Goal: Transaction & Acquisition: Purchase product/service

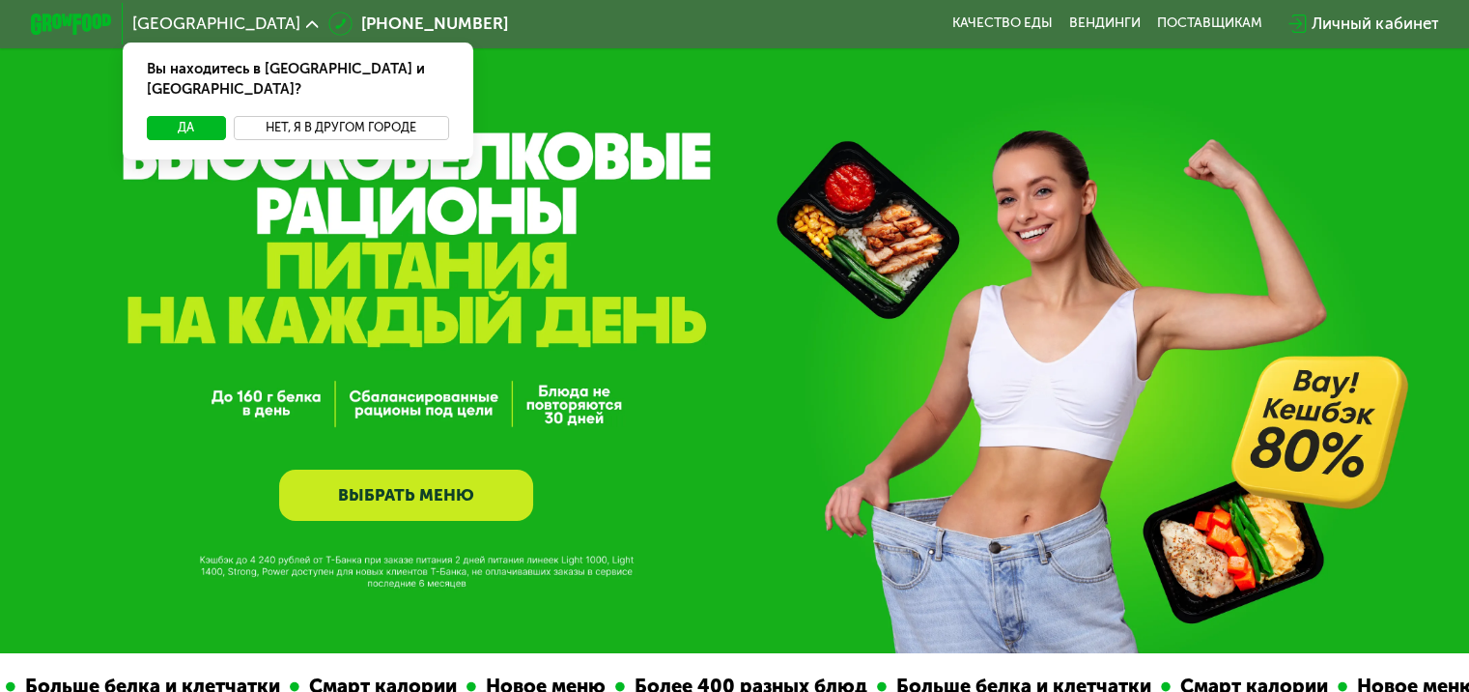
click at [382, 116] on button "Нет, я в другом городе" at bounding box center [341, 128] width 215 height 24
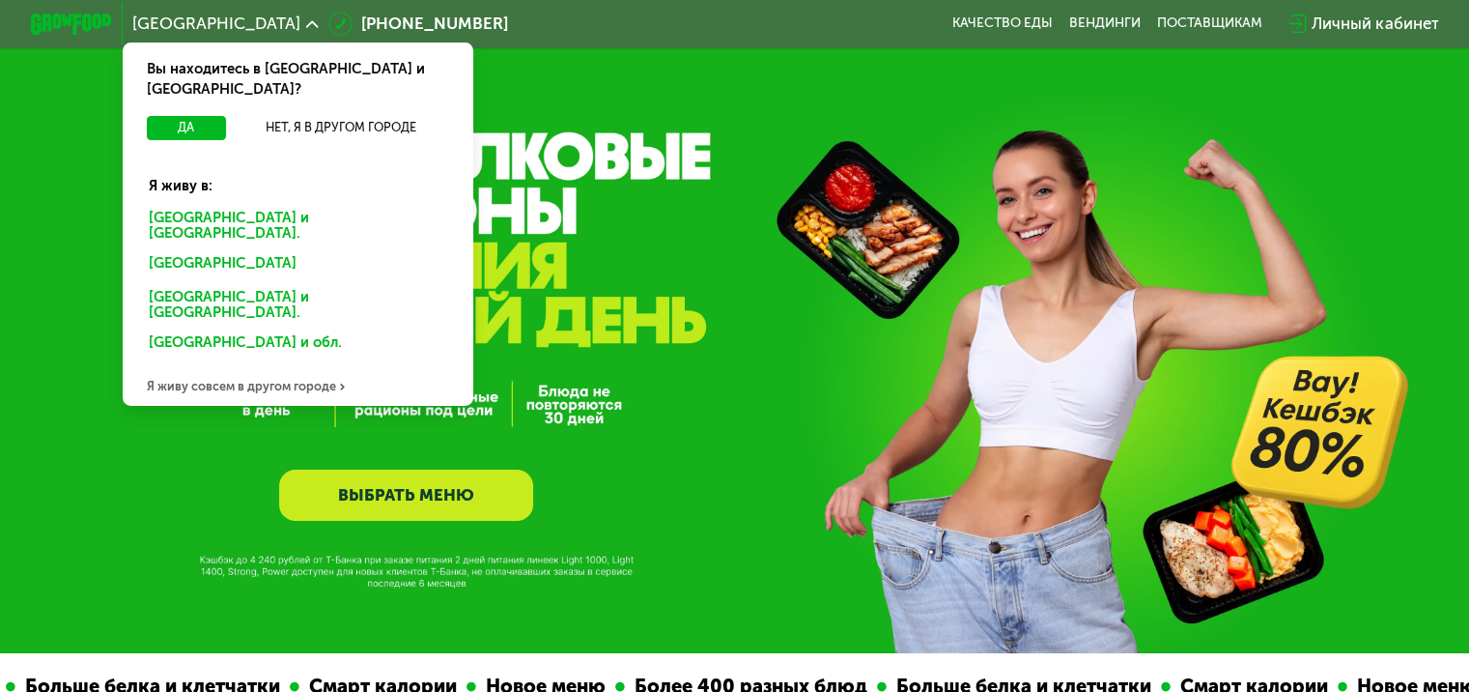
click at [191, 205] on div "Москве и обл." at bounding box center [297, 226] width 326 height 42
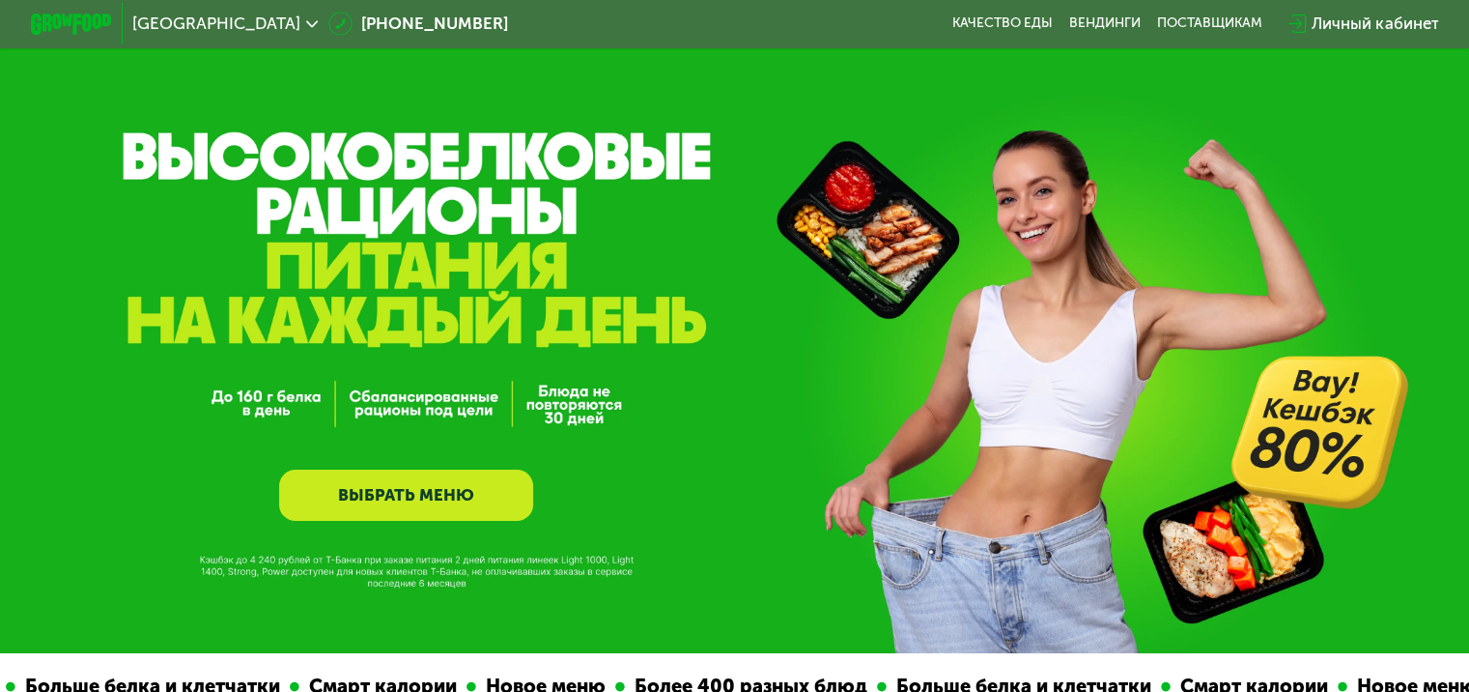
click at [402, 491] on link "ВЫБРАТЬ МЕНЮ" at bounding box center [406, 494] width 254 height 51
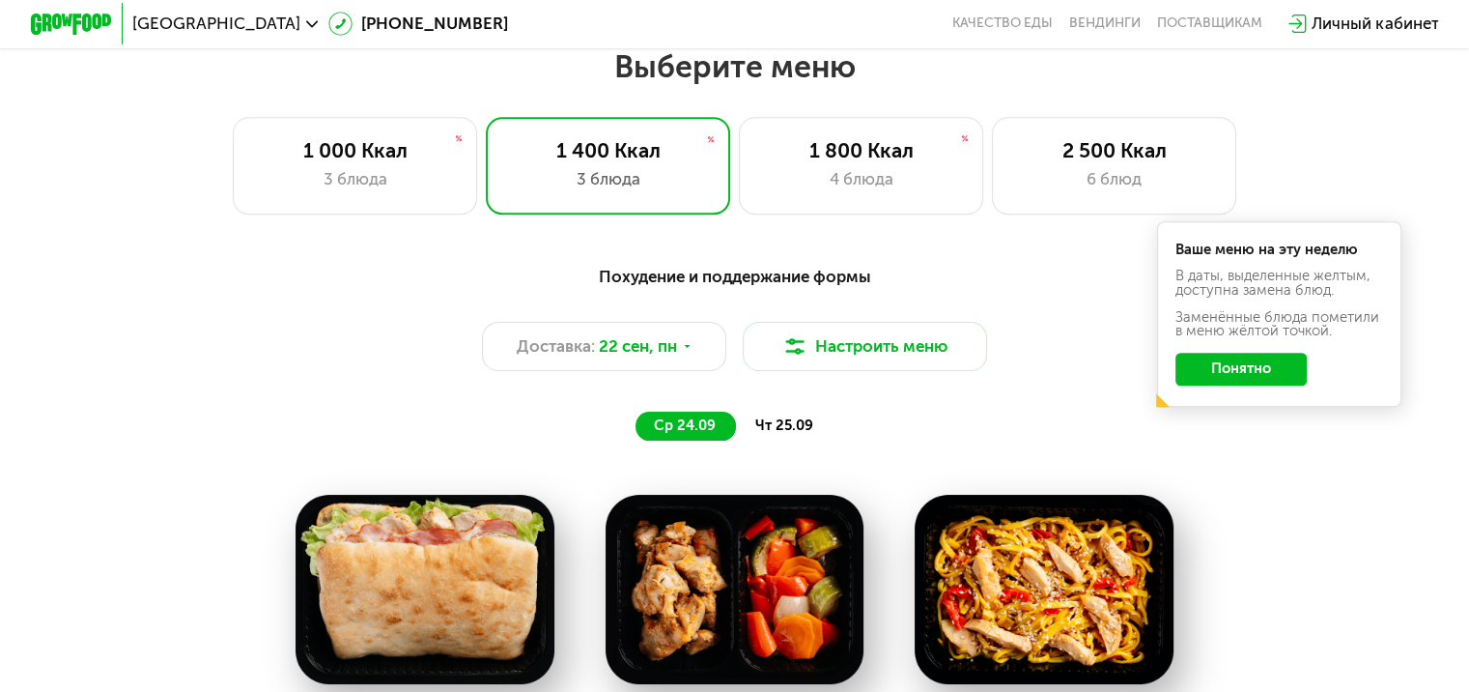
scroll to position [1288, 0]
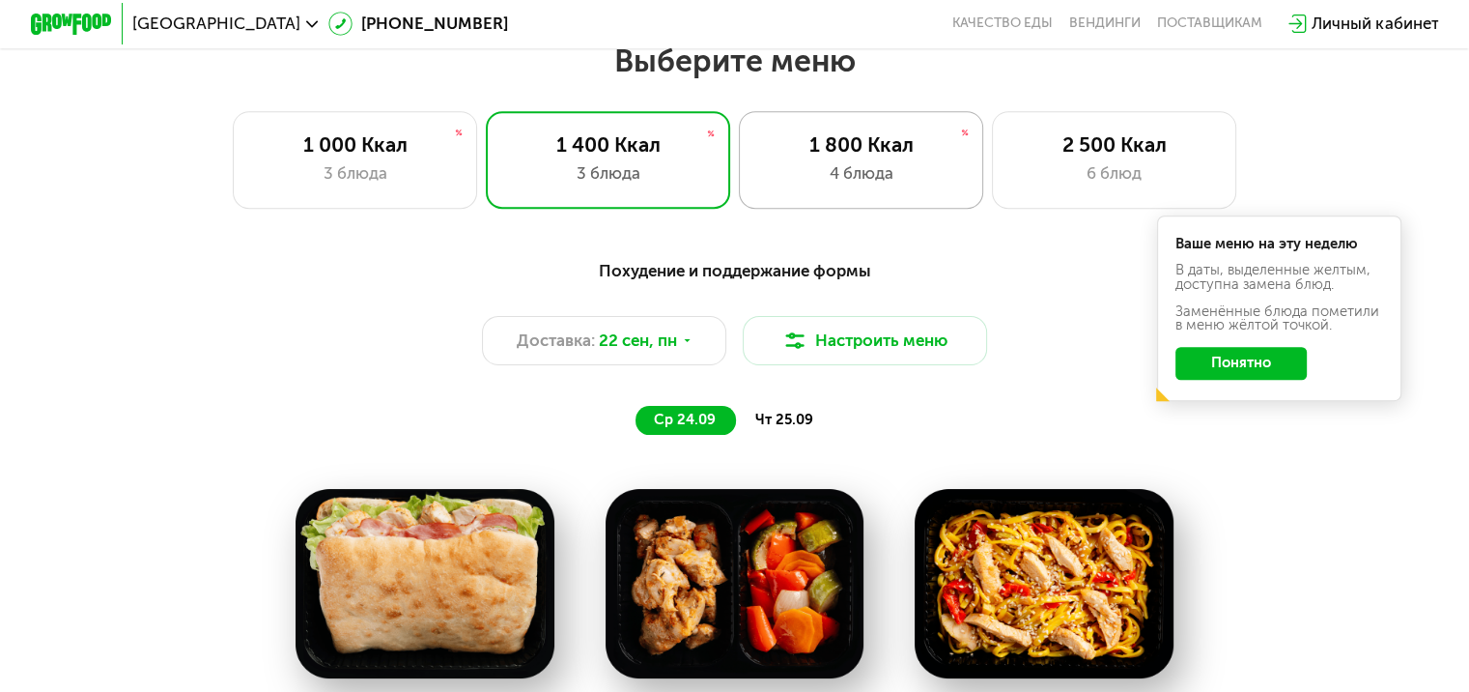
click at [918, 185] on div "4 блюда" at bounding box center [861, 173] width 202 height 24
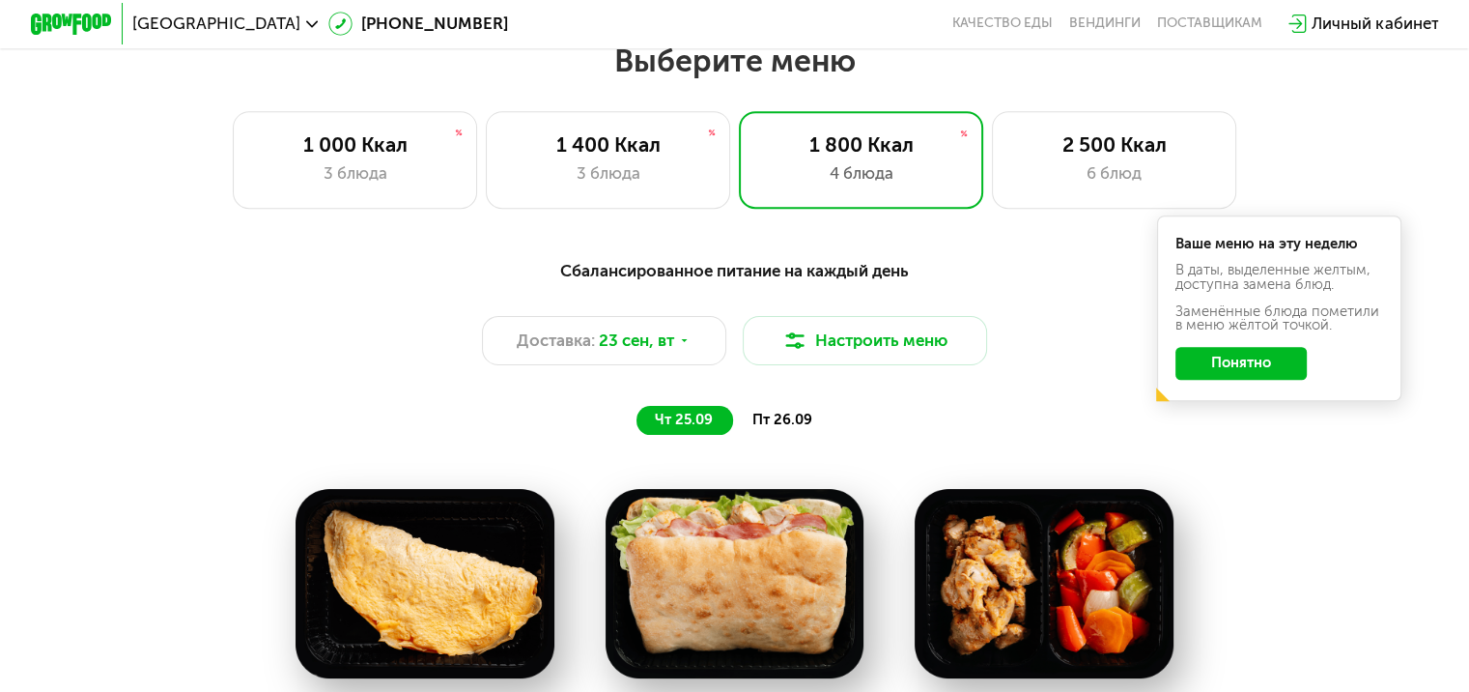
click at [1243, 428] on div "Сбалансированное питание на каждый день Доставка: [DATE] Настроить меню чт 25.0…" at bounding box center [734, 346] width 1208 height 177
click at [1234, 372] on button "Понятно" at bounding box center [1240, 363] width 131 height 33
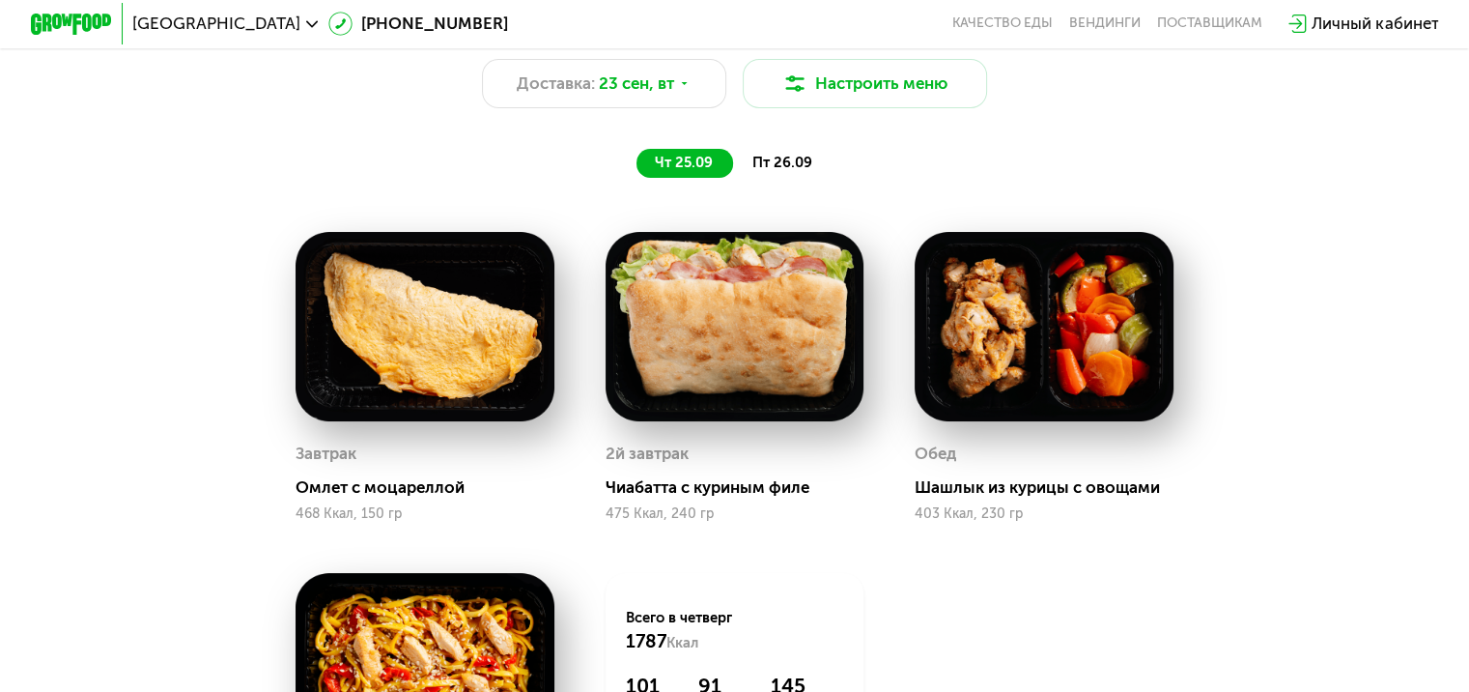
scroll to position [1385, 0]
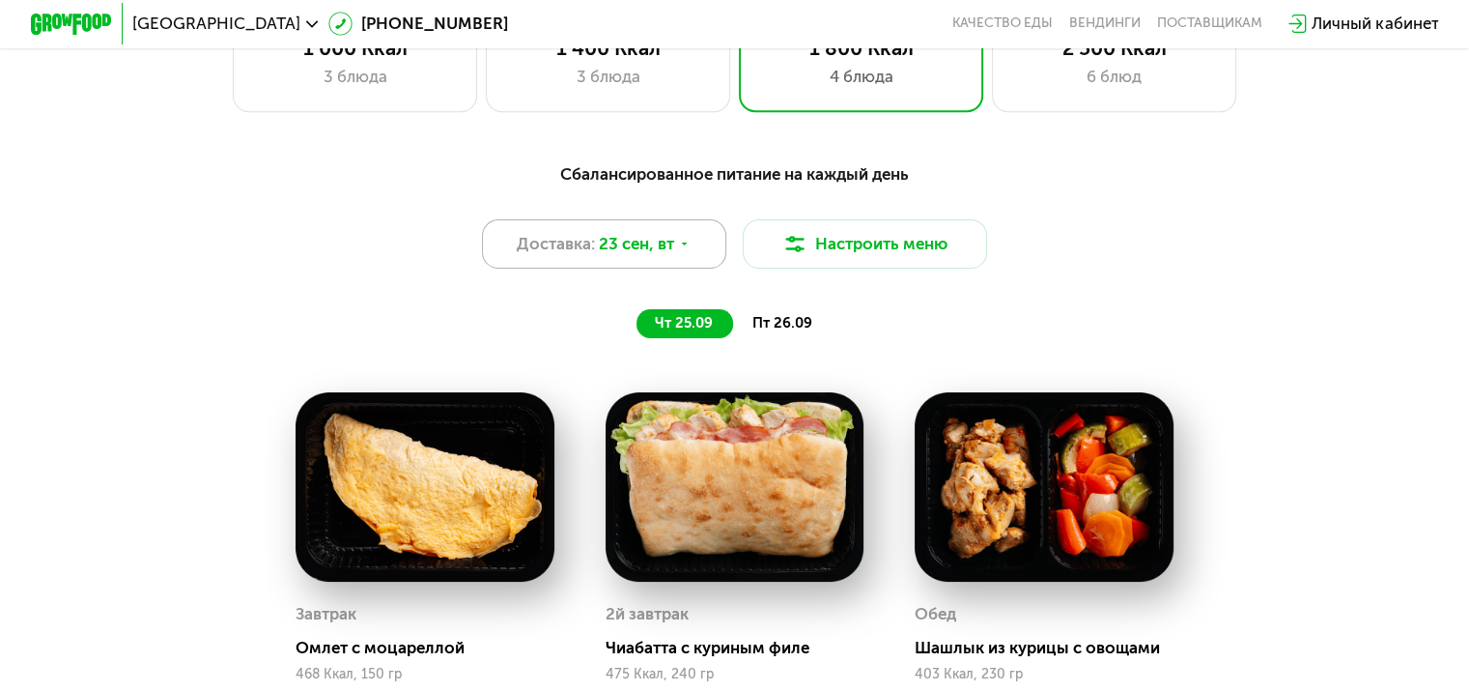
click at [637, 267] on div "Доставка: [DATE]" at bounding box center [604, 243] width 245 height 49
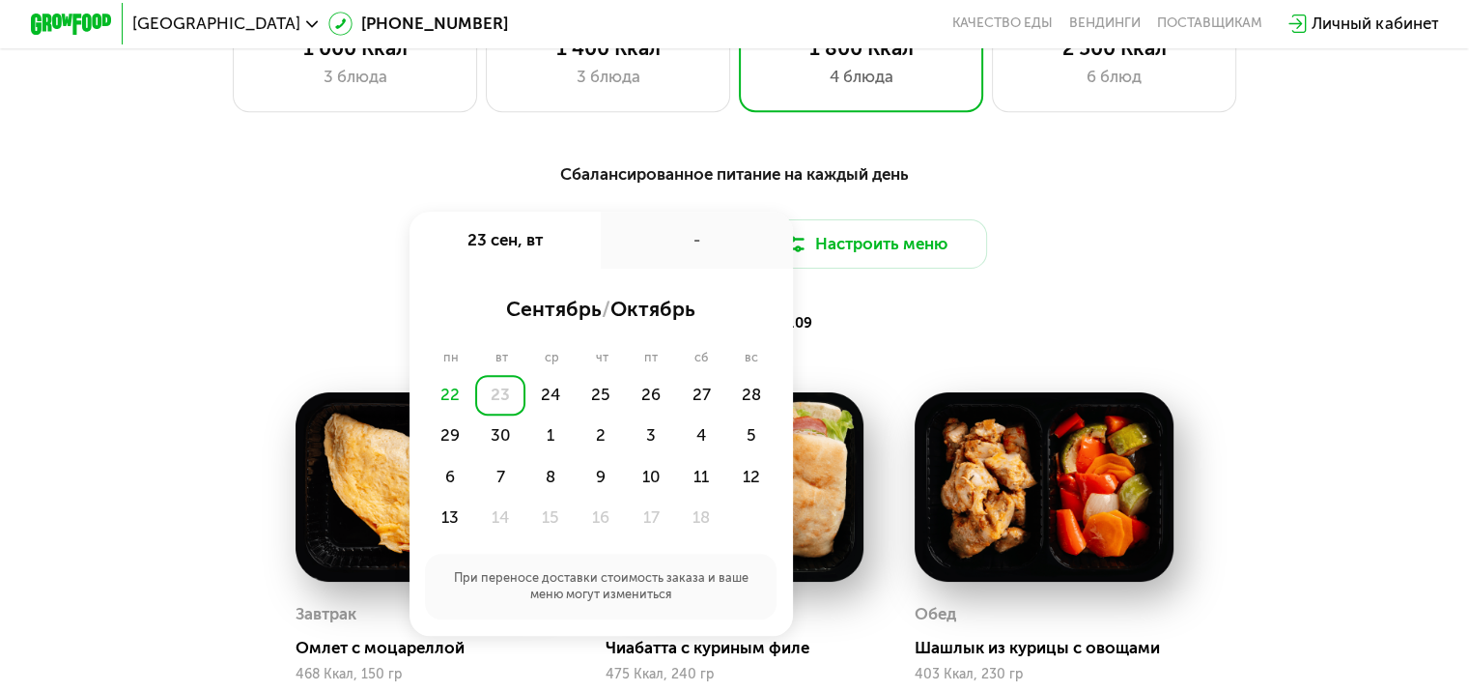
click at [498, 402] on div "23" at bounding box center [500, 395] width 50 height 41
click at [986, 338] on div "чт 25.09 пт 26.09" at bounding box center [734, 323] width 847 height 29
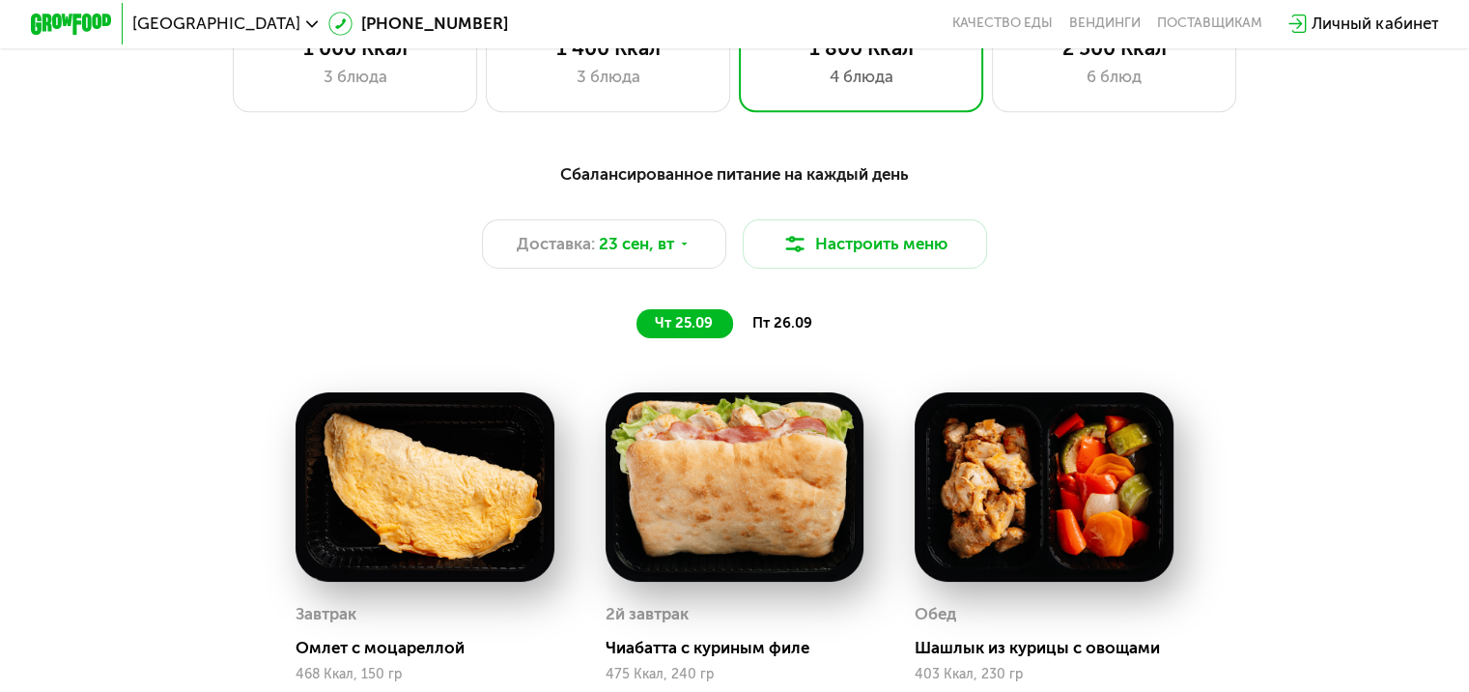
click at [764, 331] on span "пт 26.09" at bounding box center [781, 322] width 60 height 17
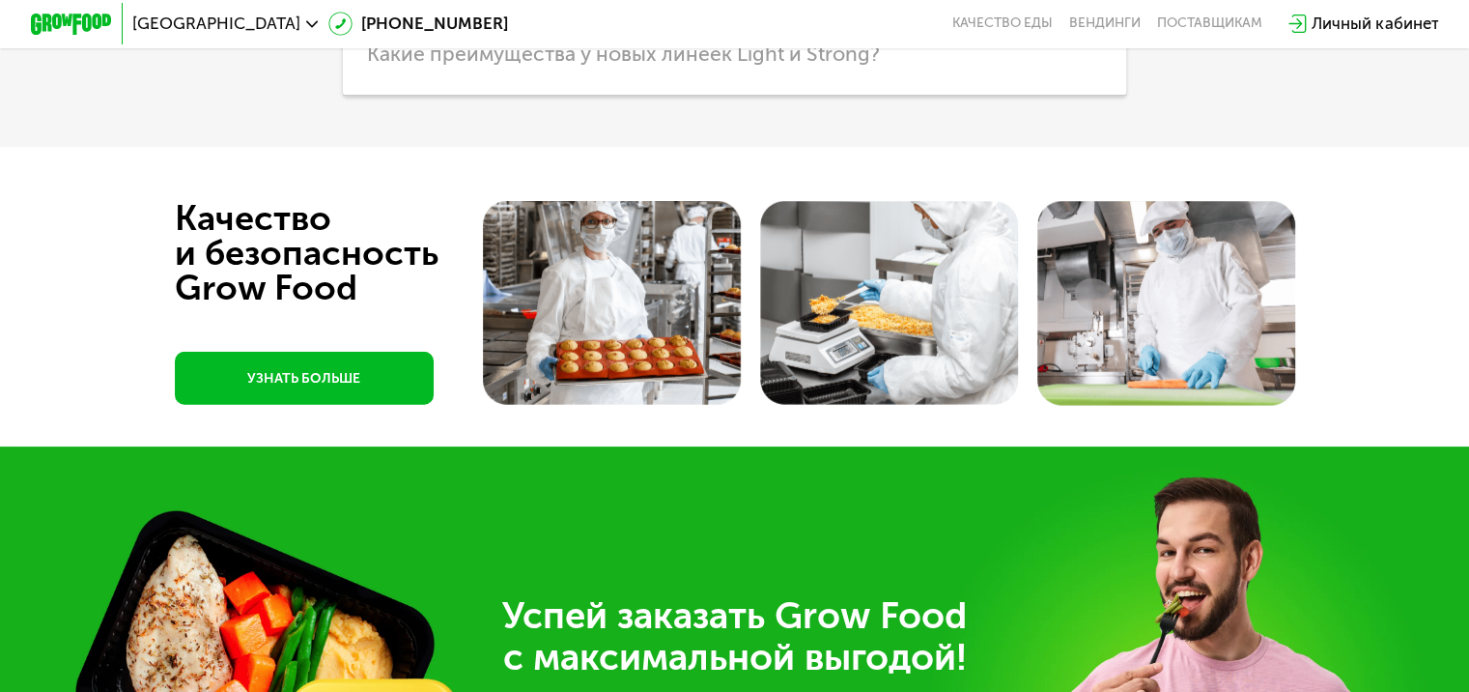
scroll to position [5924, 0]
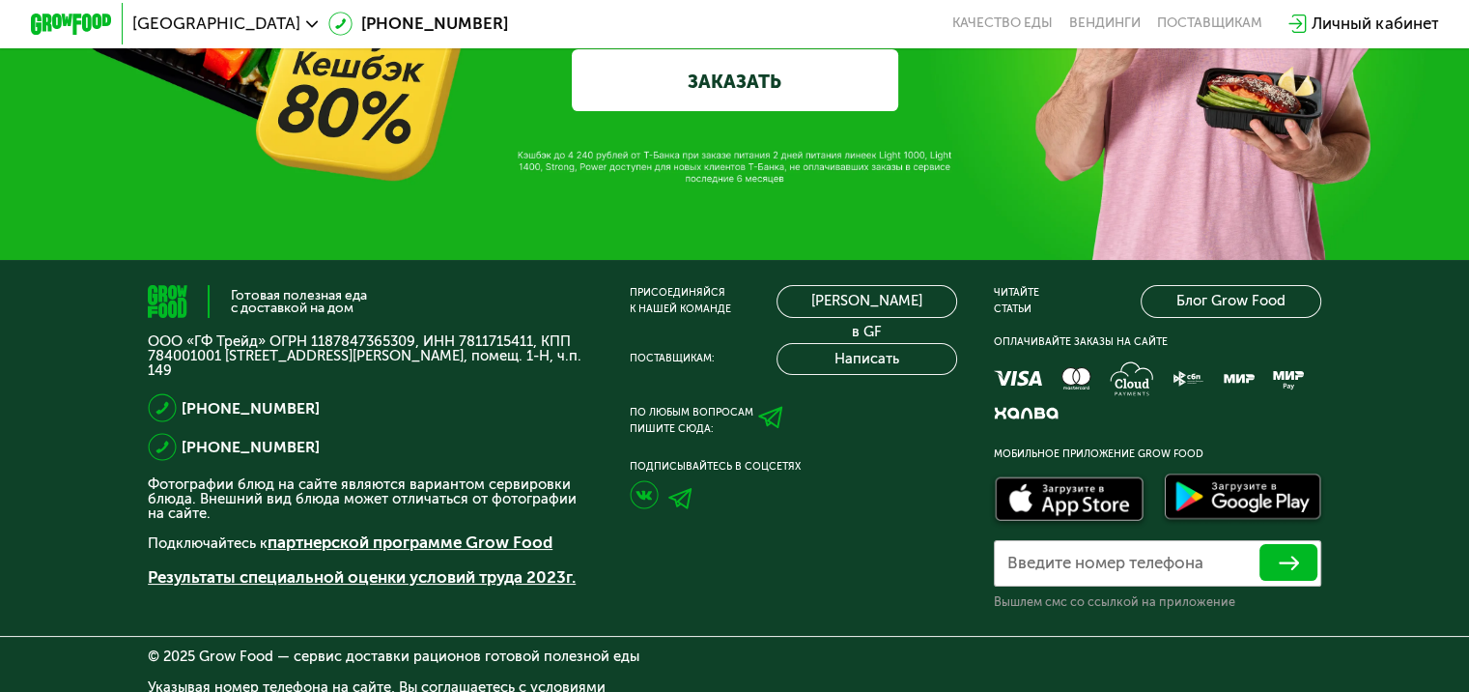
drag, startPoint x: 776, startPoint y: 450, endPoint x: 748, endPoint y: 282, distance: 170.4
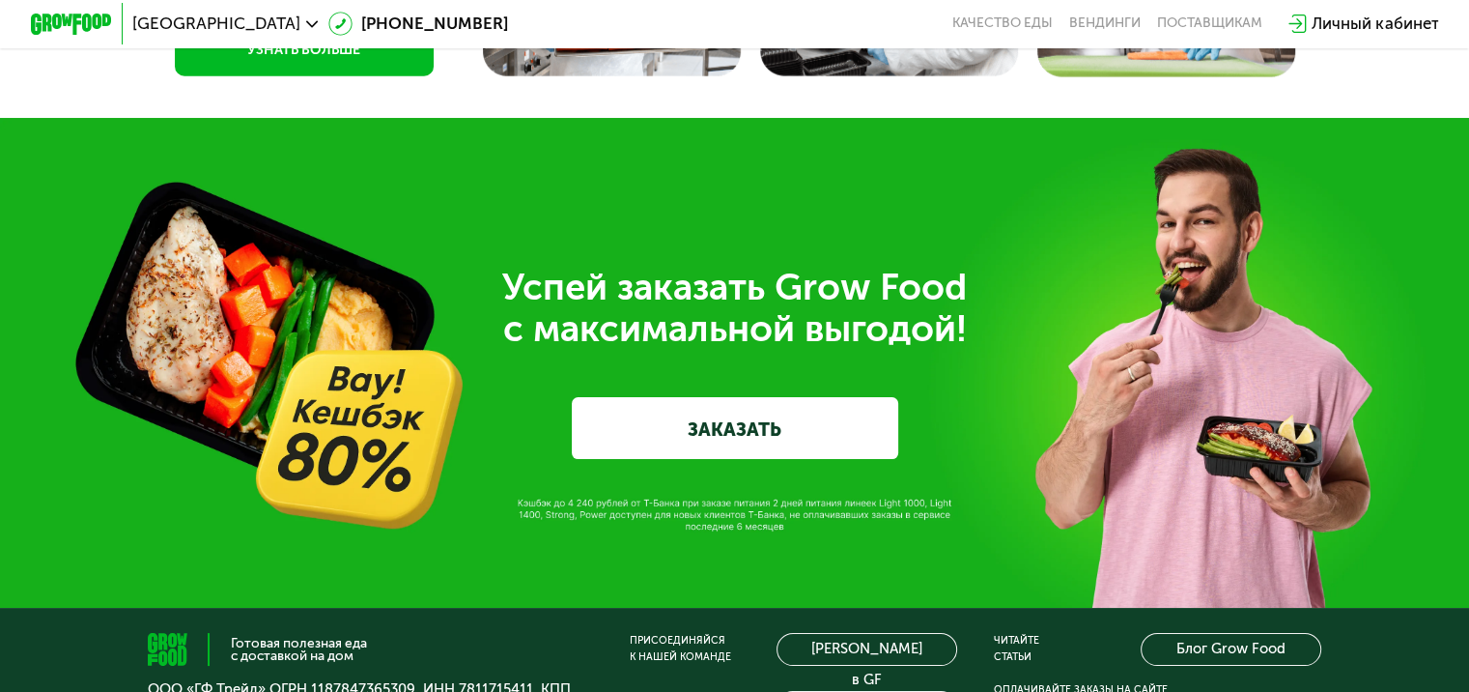
scroll to position [5609, 0]
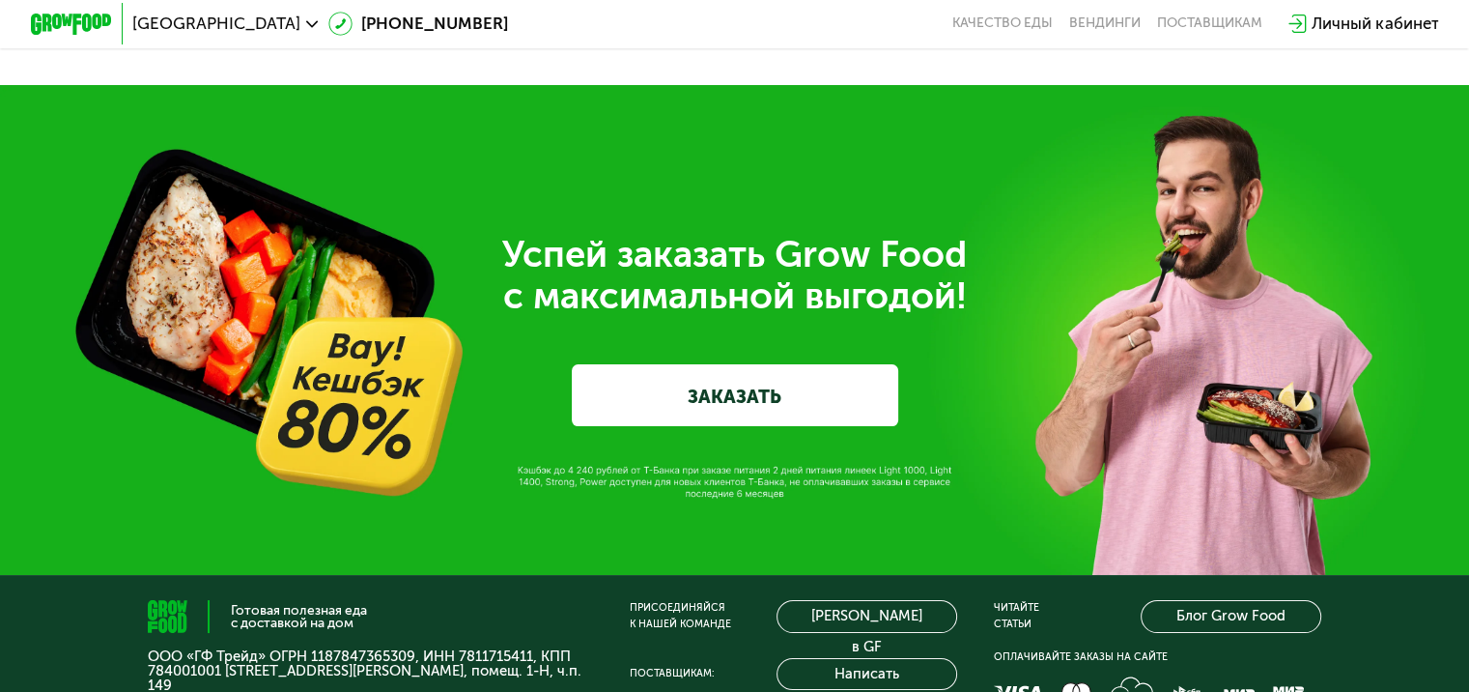
click at [730, 419] on link "ЗАКАЗАТЬ" at bounding box center [735, 394] width 326 height 61
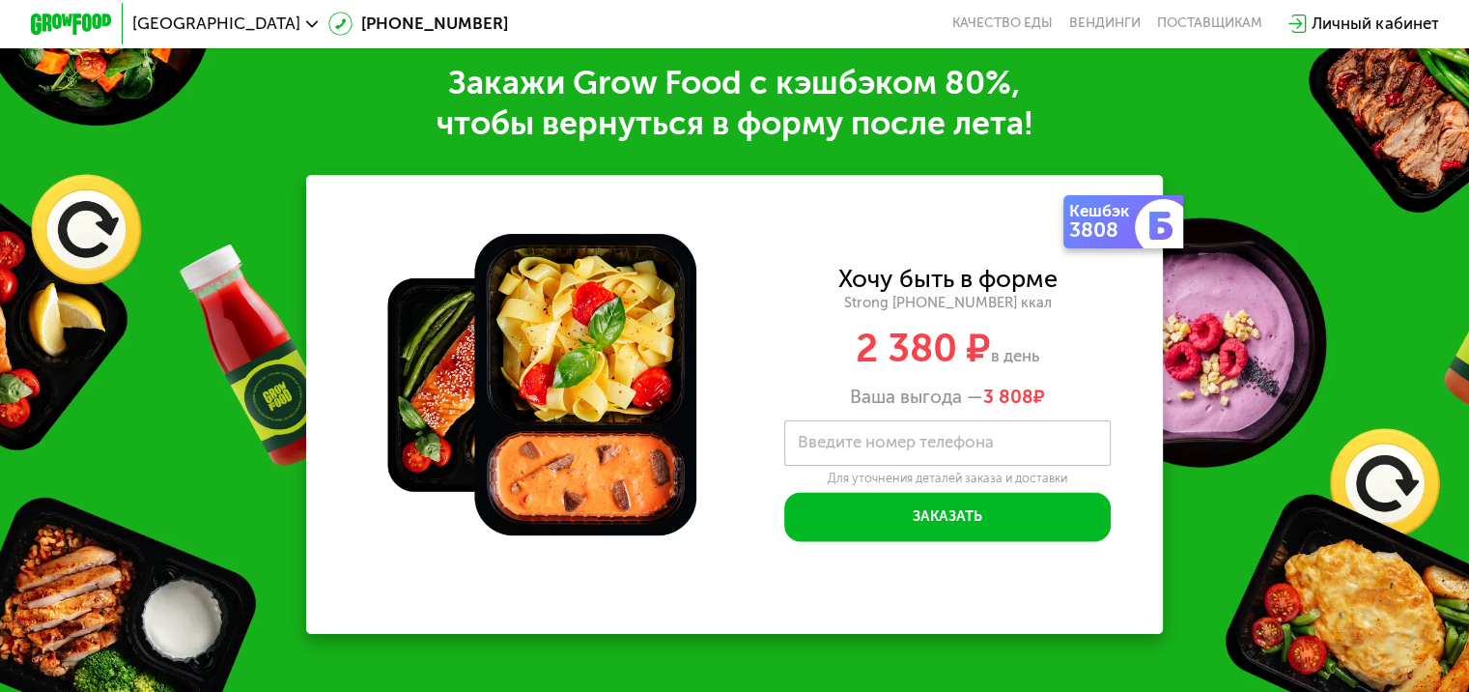
scroll to position [2514, 0]
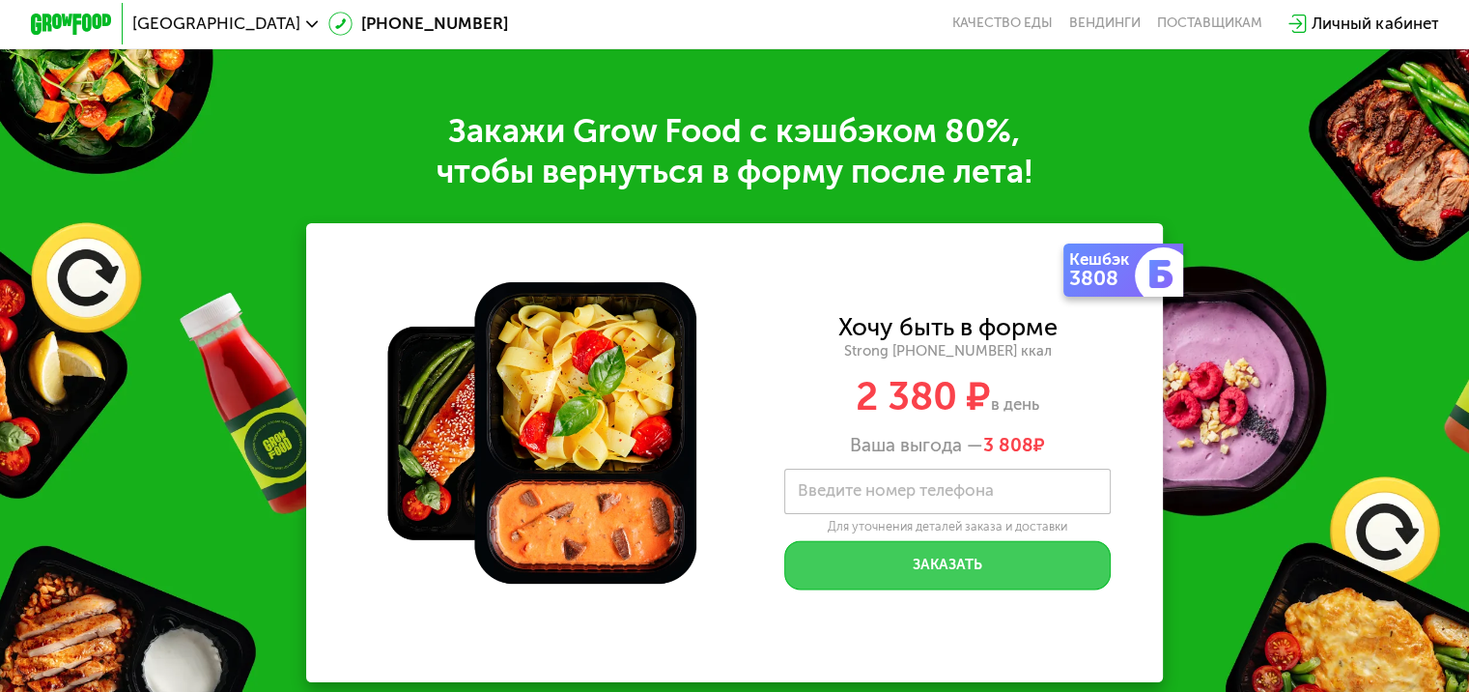
click at [891, 572] on button "Заказать" at bounding box center [947, 564] width 326 height 49
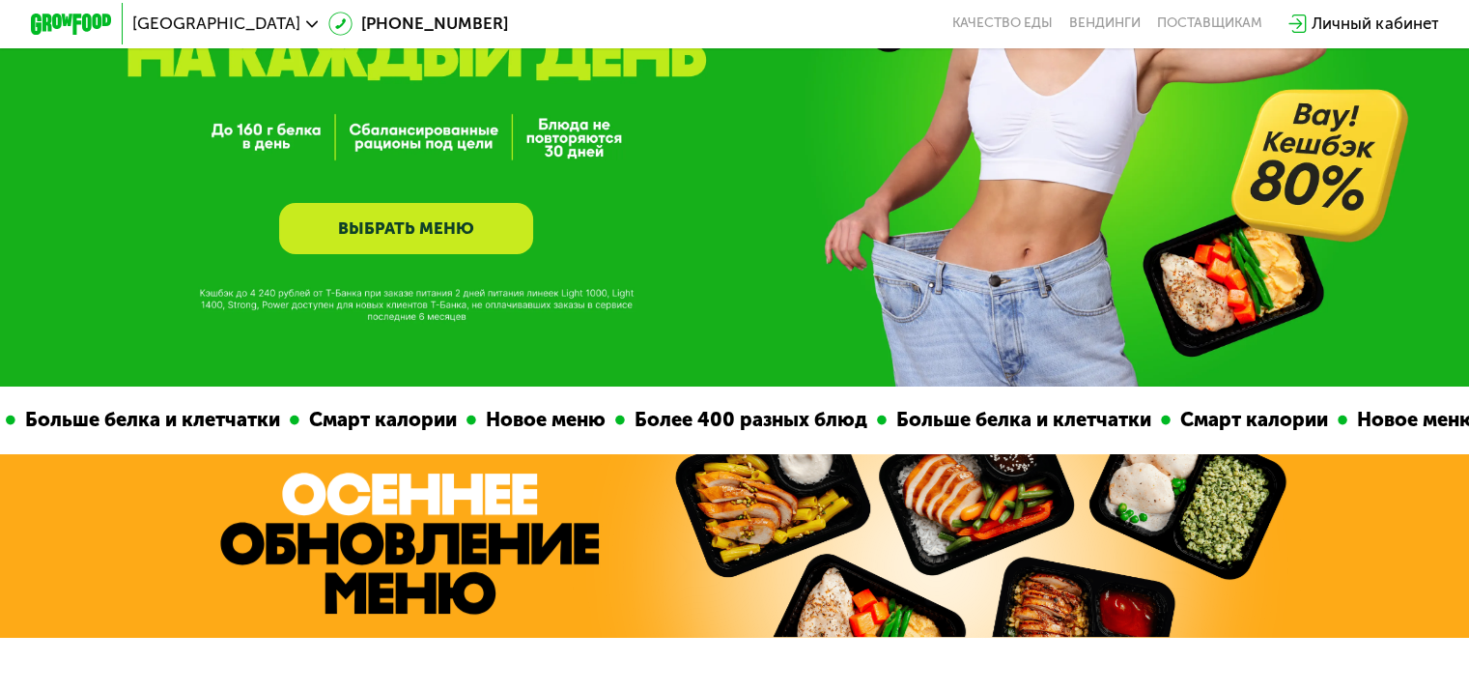
scroll to position [0, 0]
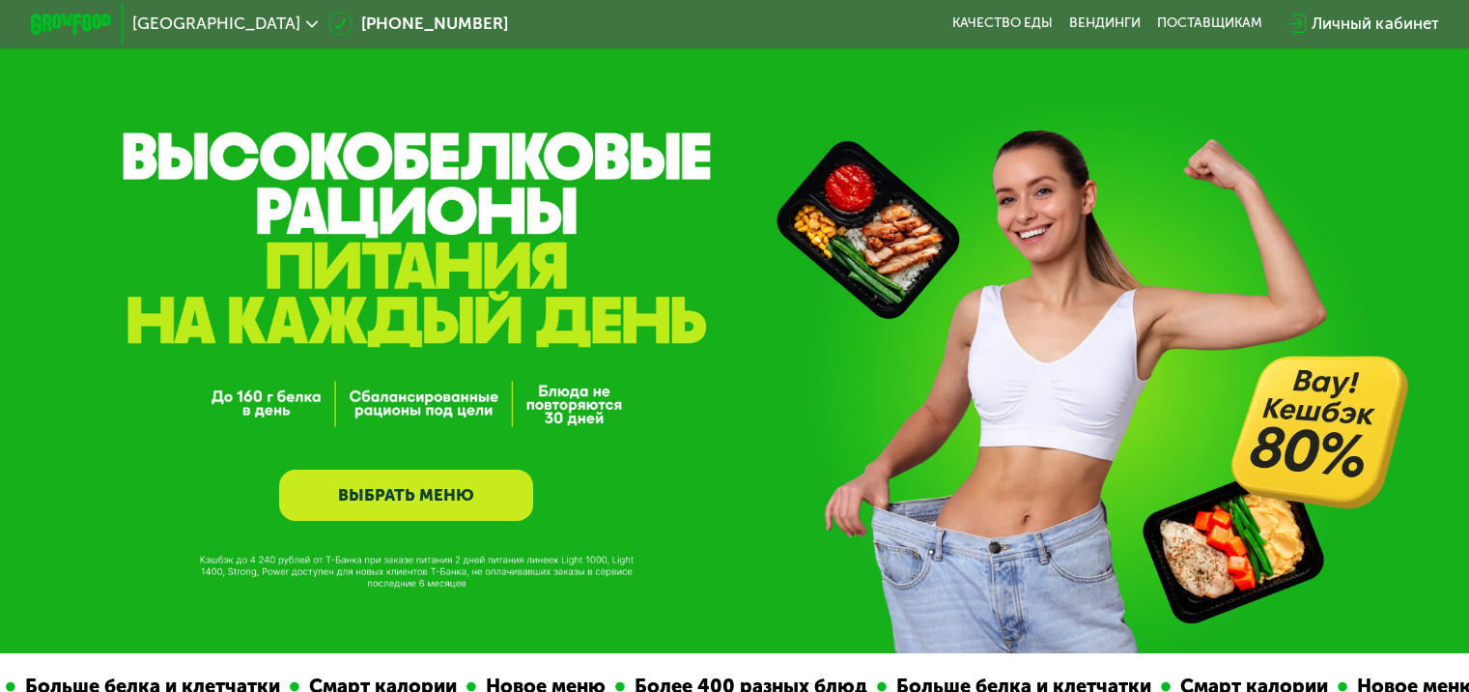
drag, startPoint x: 255, startPoint y: 466, endPoint x: 372, endPoint y: 126, distance: 359.5
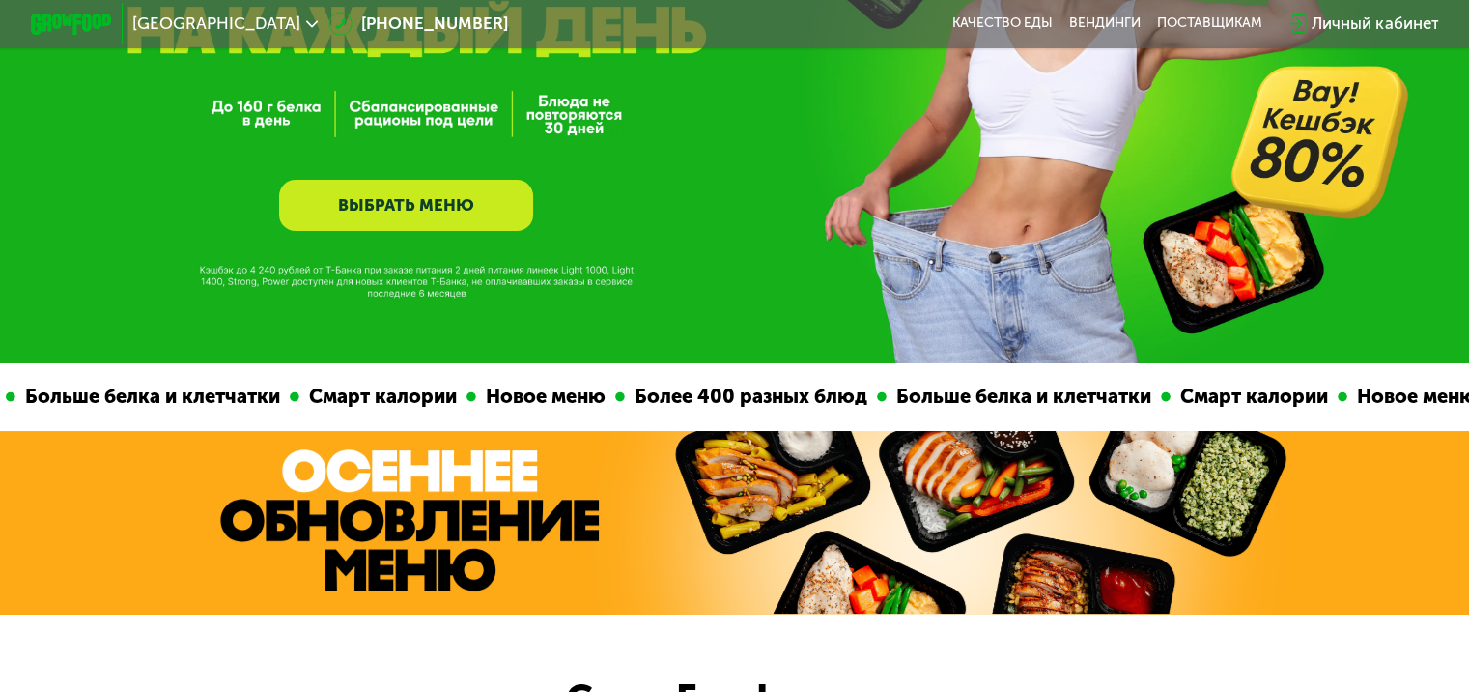
click at [406, 211] on link "ВЫБРАТЬ МЕНЮ" at bounding box center [406, 205] width 254 height 51
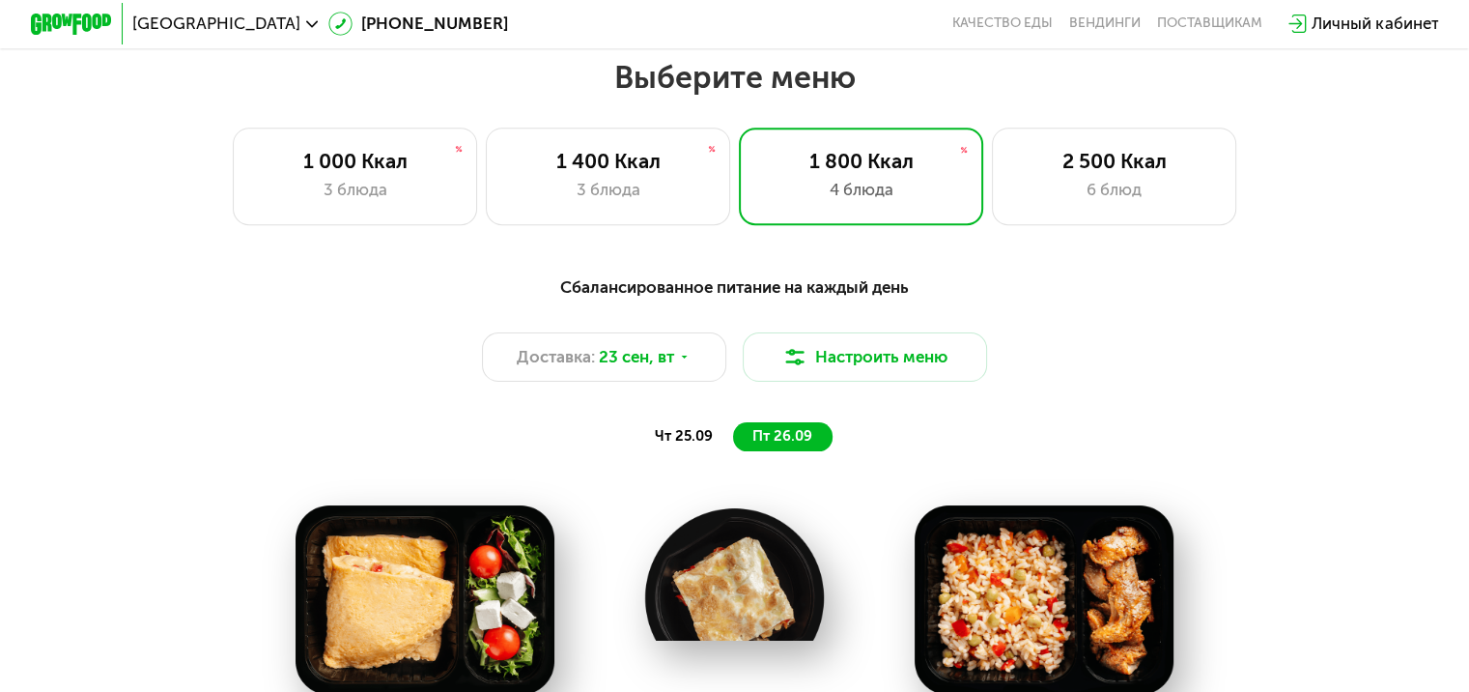
scroll to position [1288, 0]
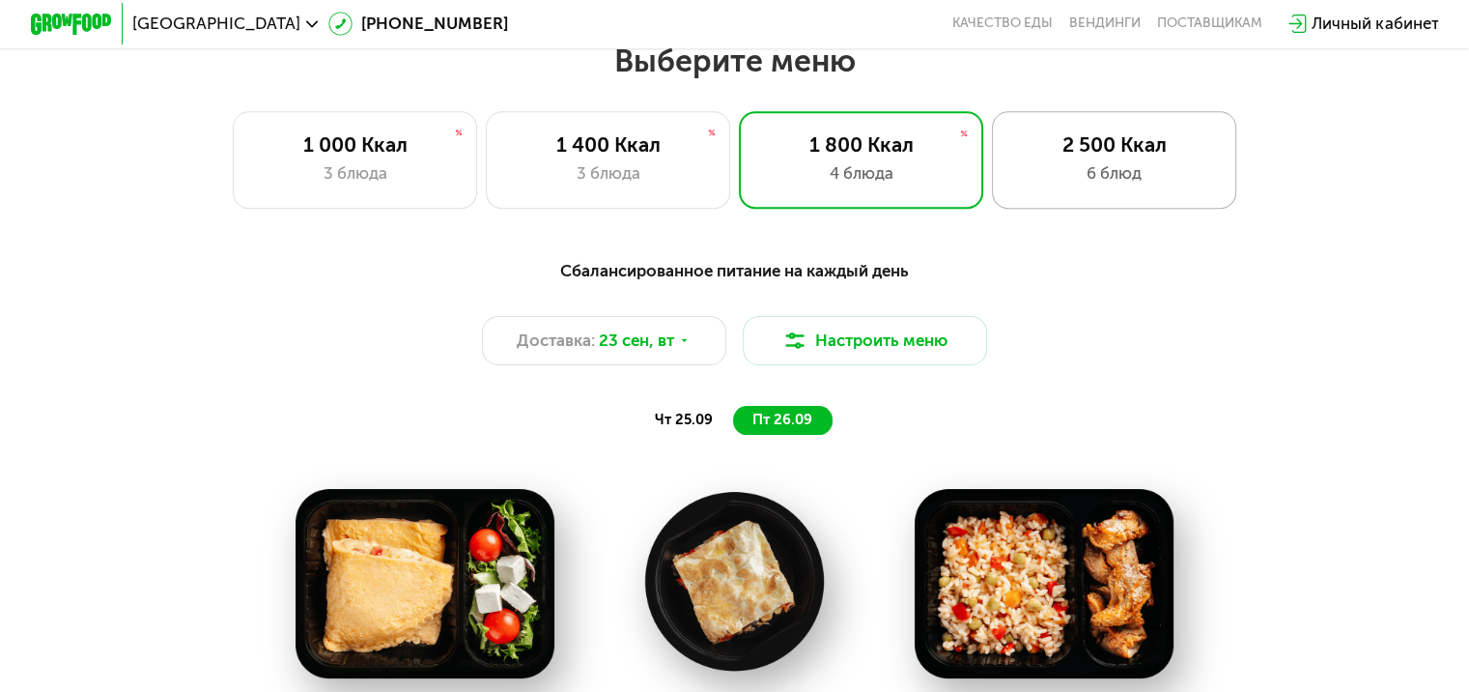
click at [1121, 205] on div "2 500 Ккал 6 блюд" at bounding box center [1114, 160] width 245 height 98
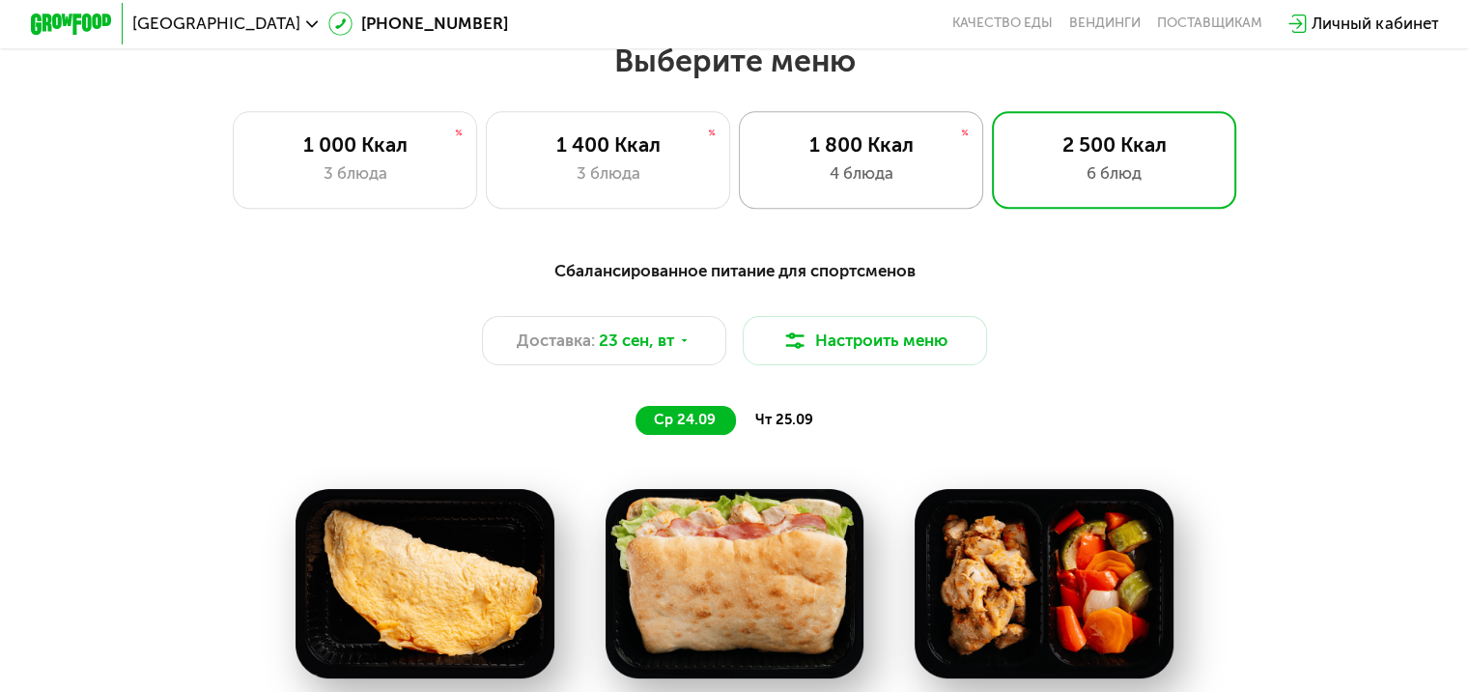
click at [927, 169] on div "4 блюда" at bounding box center [861, 173] width 202 height 24
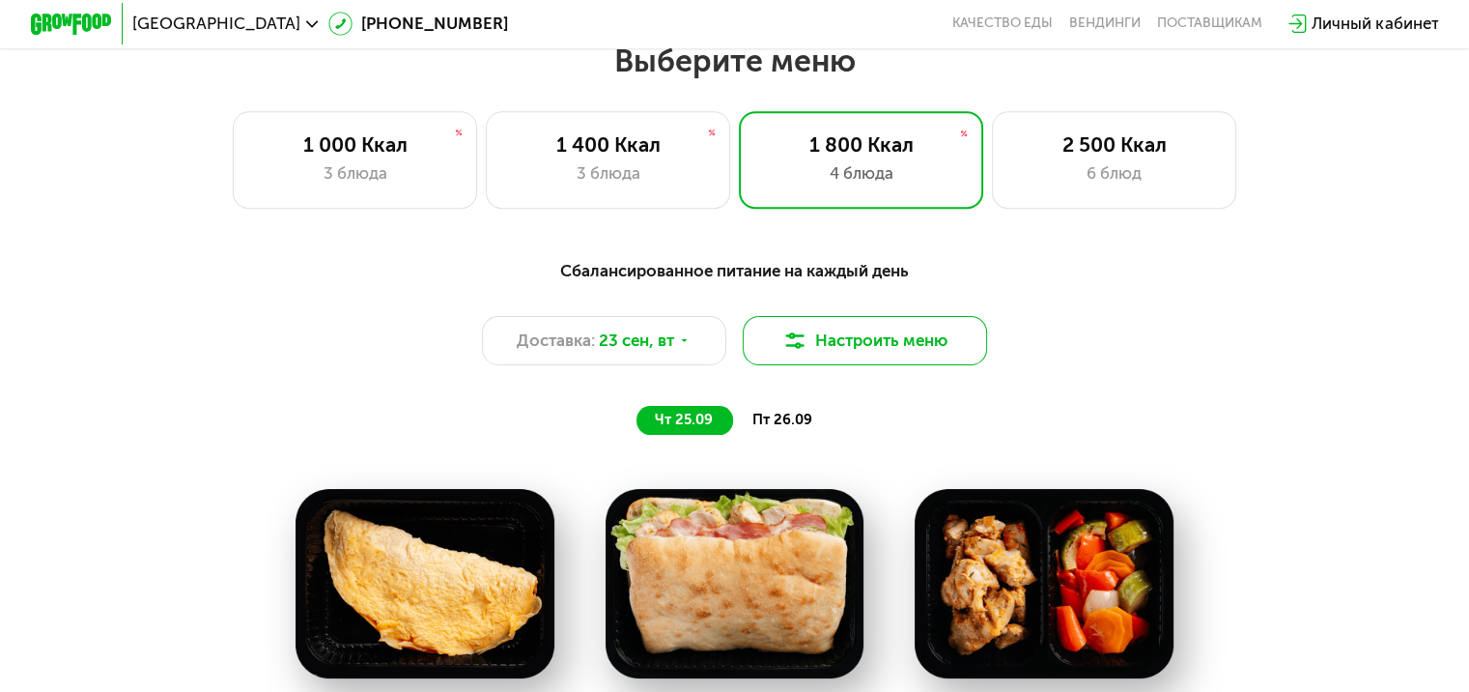
click at [839, 352] on button "Настроить меню" at bounding box center [865, 340] width 245 height 49
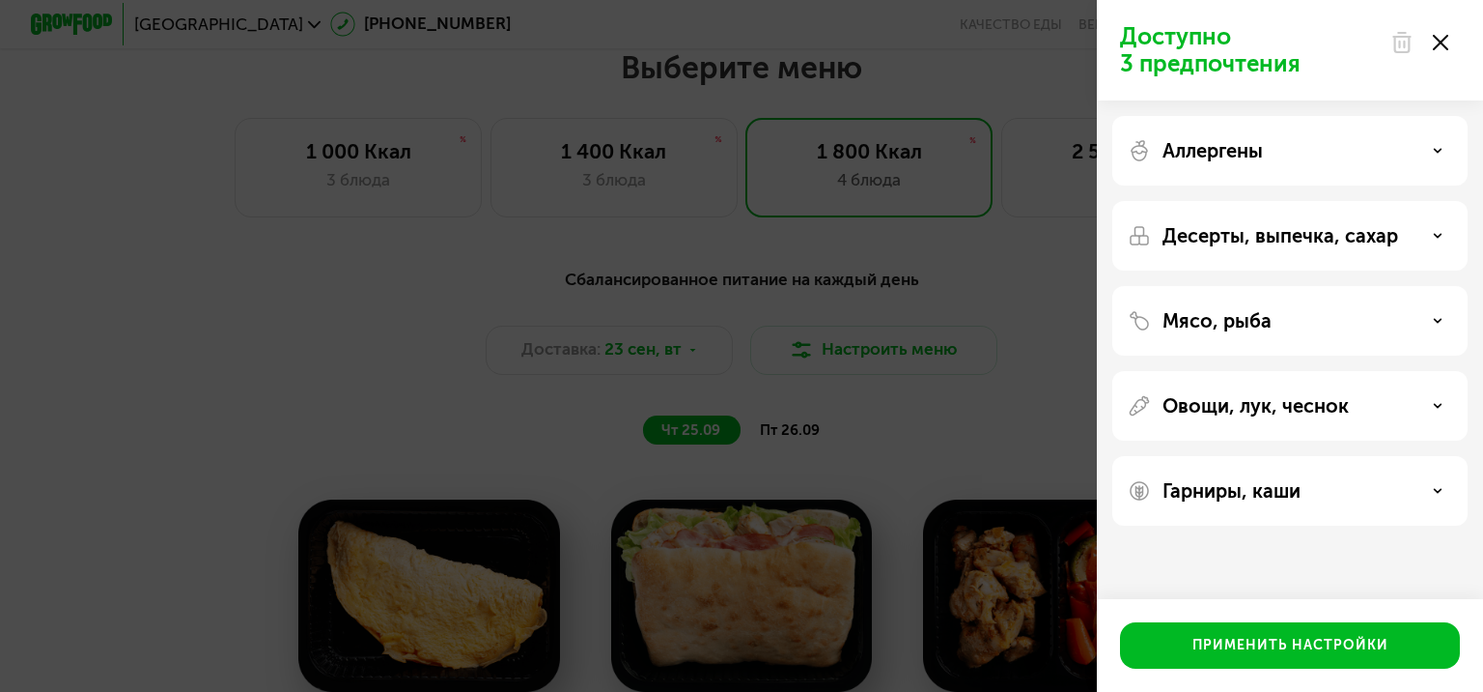
click at [944, 263] on div "Доступно 3 предпочтения Аллергены Десерты, выпечка, сахар Мясо, рыба Овощи, лук…" at bounding box center [741, 346] width 1483 height 692
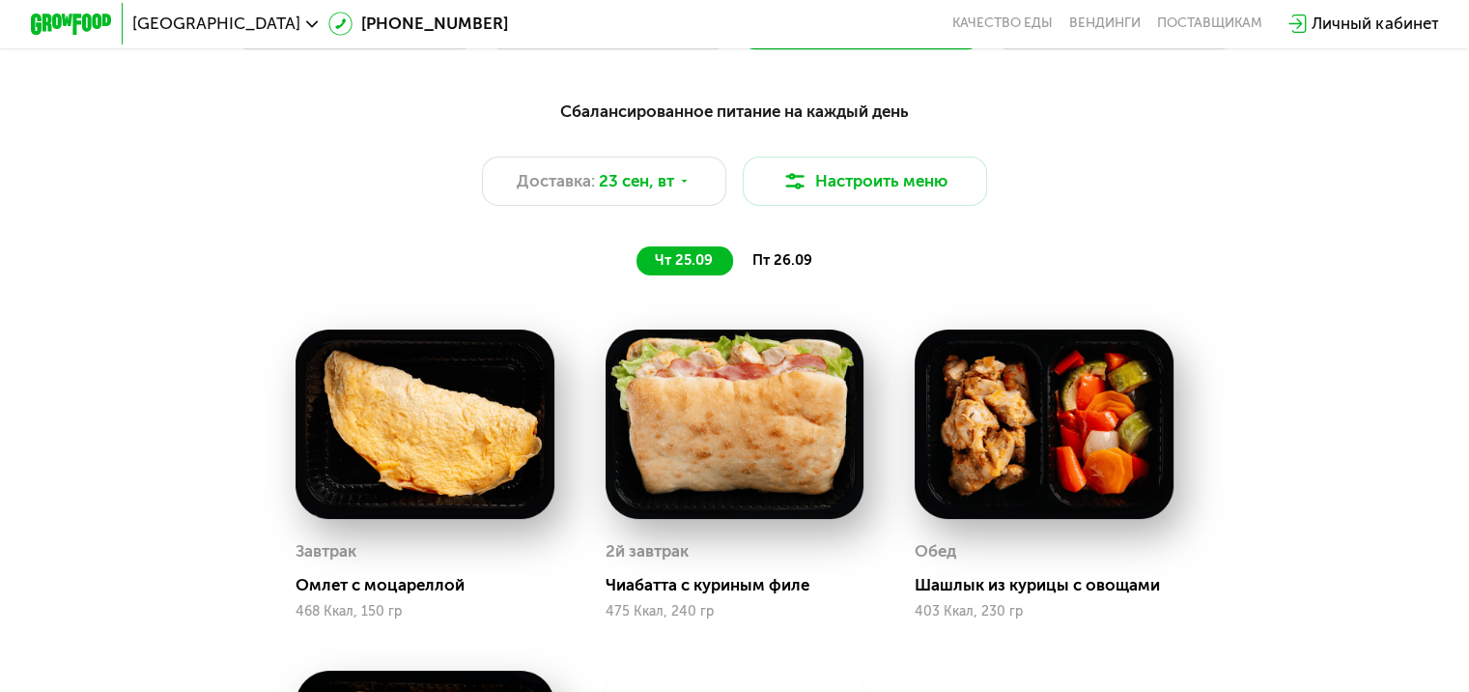
scroll to position [1482, 0]
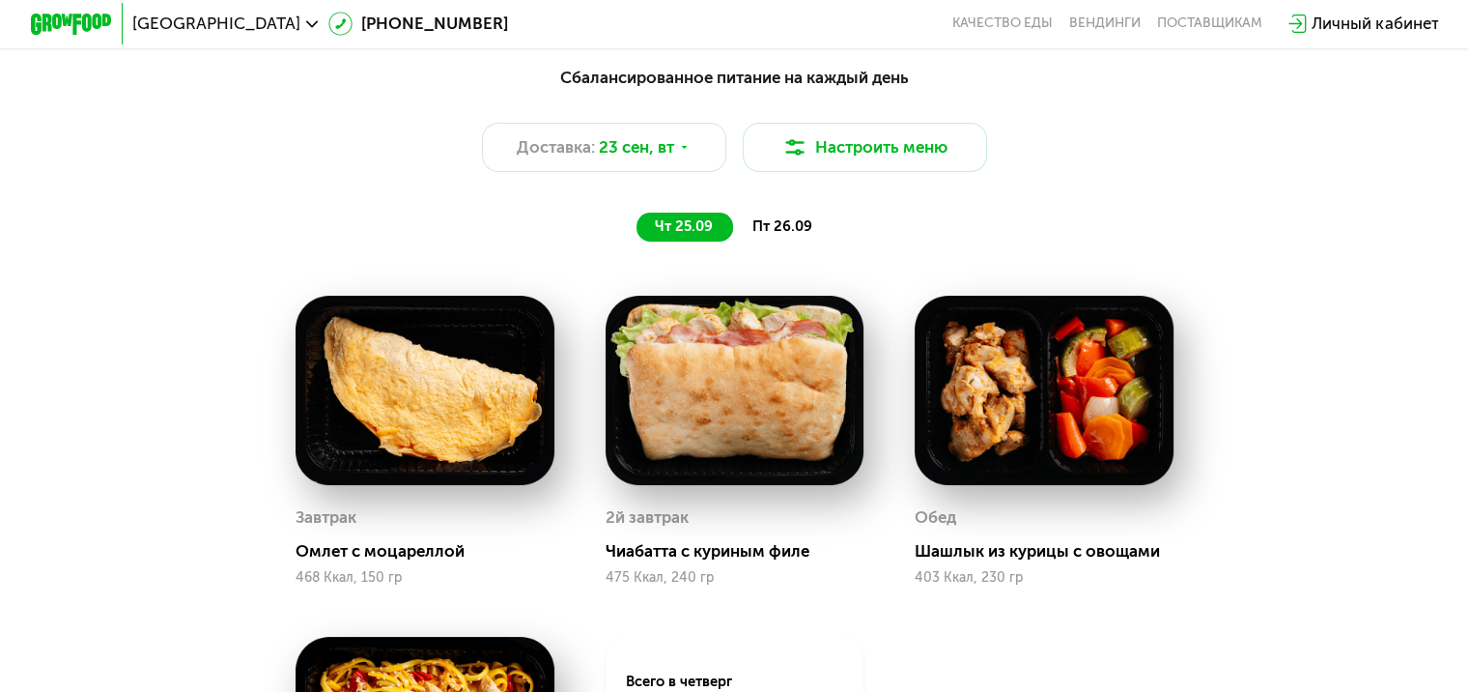
click at [790, 251] on div "Сбалансированное питание на каждый день Доставка: 23 сен, вт Настроить меню чт …" at bounding box center [735, 152] width 1232 height 201
click at [788, 235] on span "пт 26.09" at bounding box center [781, 225] width 60 height 17
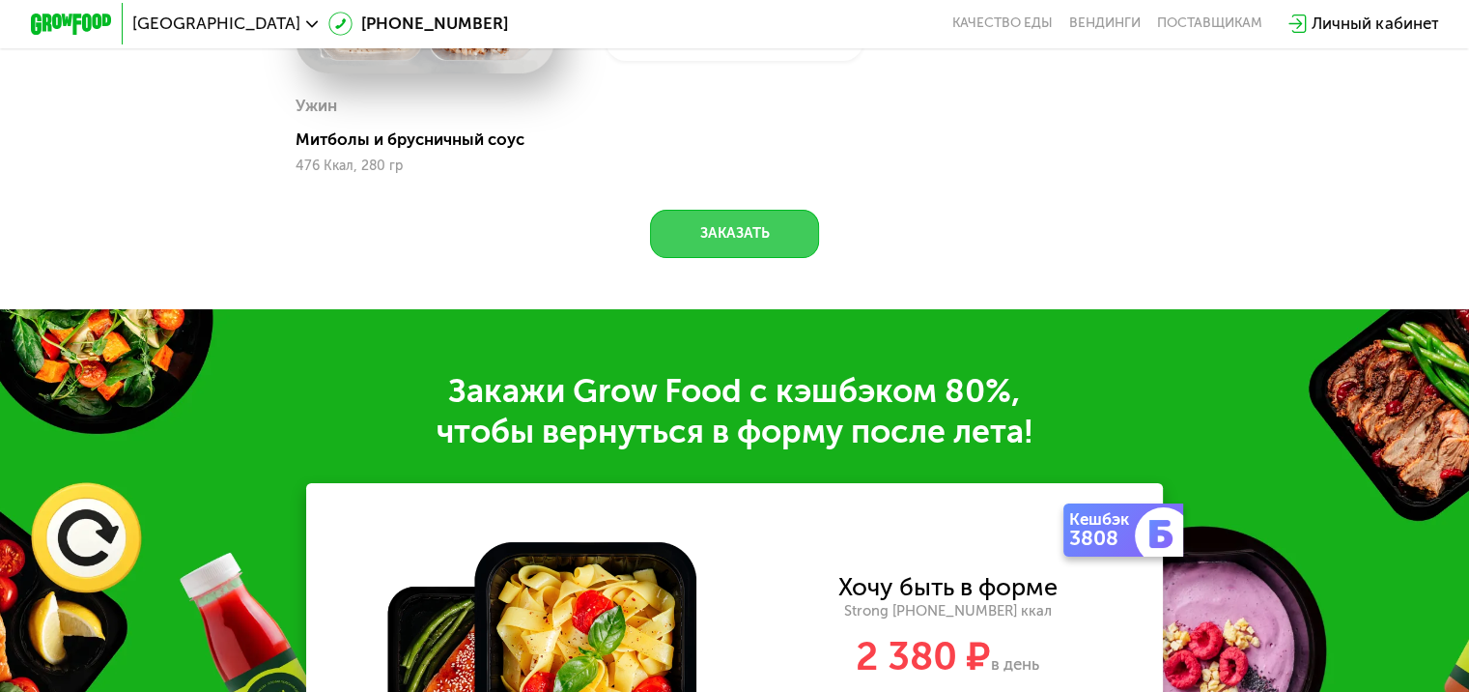
click at [734, 232] on button "Заказать" at bounding box center [734, 234] width 169 height 49
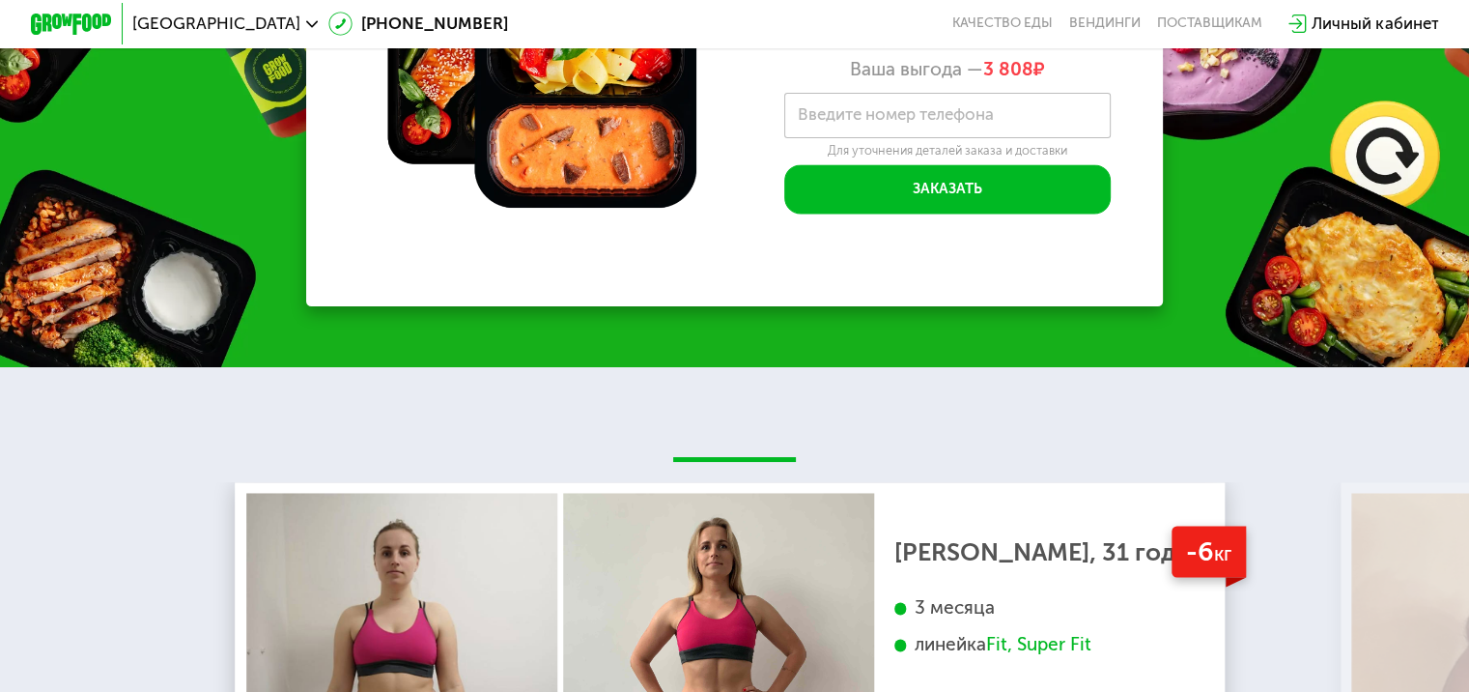
scroll to position [3237, 0]
